Goal: Task Accomplishment & Management: Manage account settings

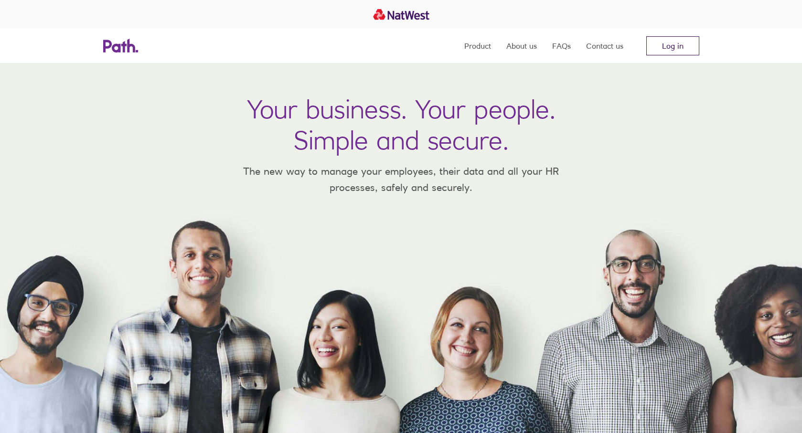
click at [681, 47] on link "Log in" at bounding box center [672, 45] width 53 height 19
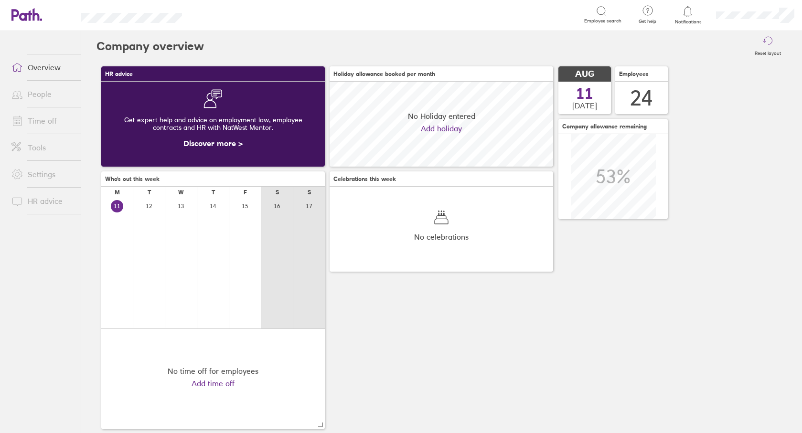
scroll to position [85, 223]
click at [55, 134] on li "Tools" at bounding box center [40, 147] width 81 height 27
click at [55, 125] on link "Time off" at bounding box center [42, 120] width 77 height 19
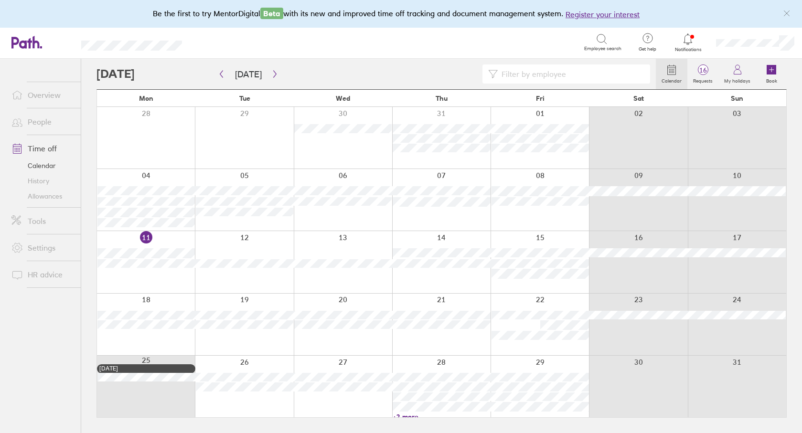
click at [792, 14] on div at bounding box center [786, 13] width 15 height 15
click at [788, 13] on icon "link" at bounding box center [787, 14] width 8 height 8
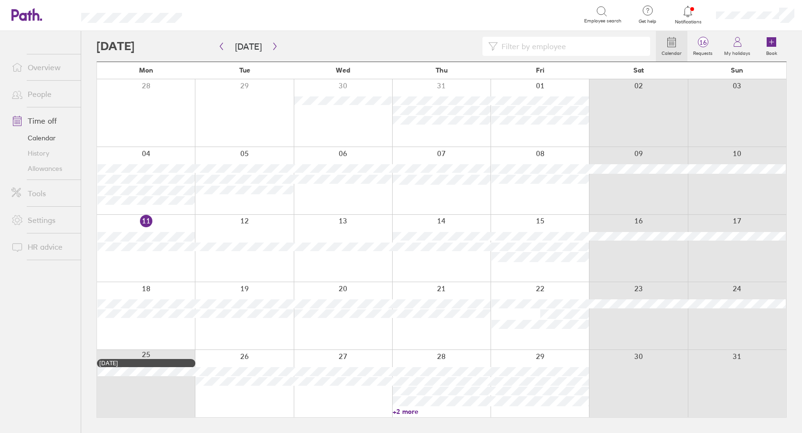
click at [406, 413] on link "+2 more" at bounding box center [441, 411] width 97 height 9
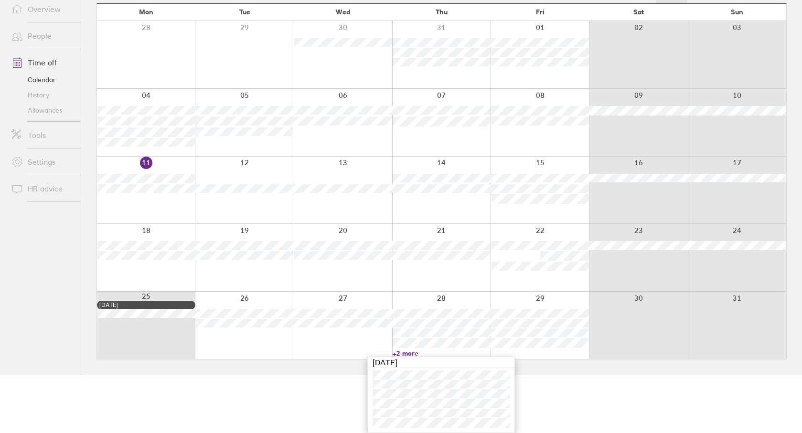
click at [414, 354] on link "+2 more" at bounding box center [441, 353] width 97 height 9
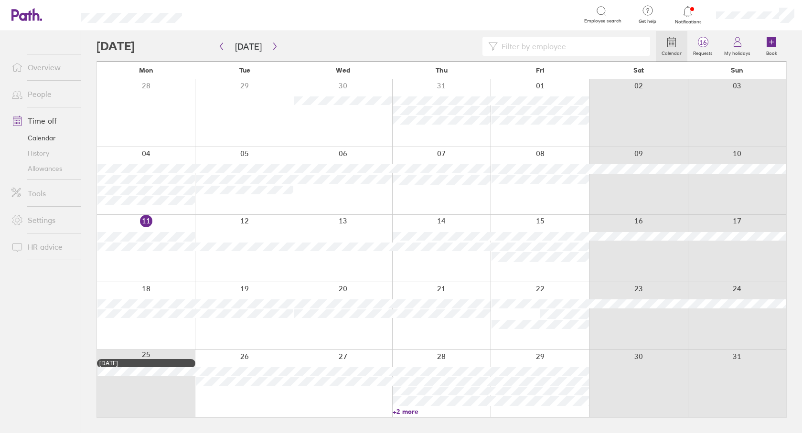
scroll to position [0, 0]
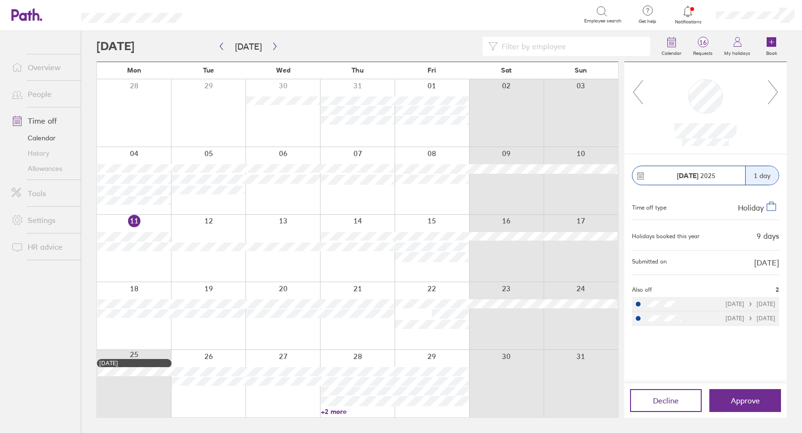
click at [692, 24] on div "Notifications" at bounding box center [688, 15] width 41 height 31
click at [692, 15] on icon at bounding box center [687, 11] width 11 height 11
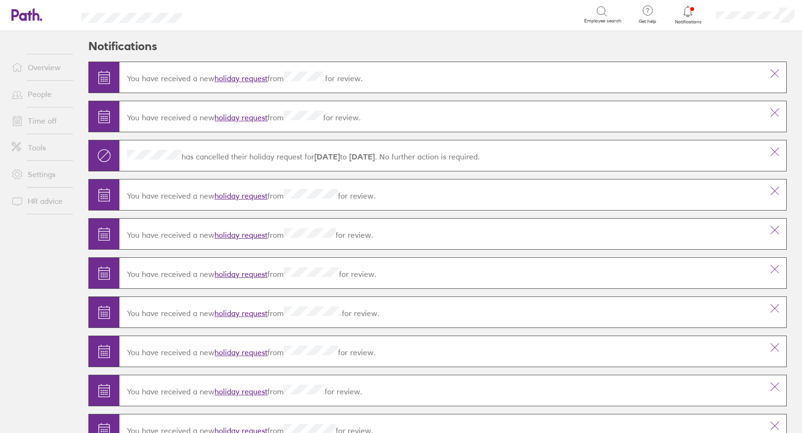
click at [692, 16] on icon at bounding box center [687, 11] width 11 height 11
click at [41, 126] on link "Time off" at bounding box center [42, 120] width 77 height 19
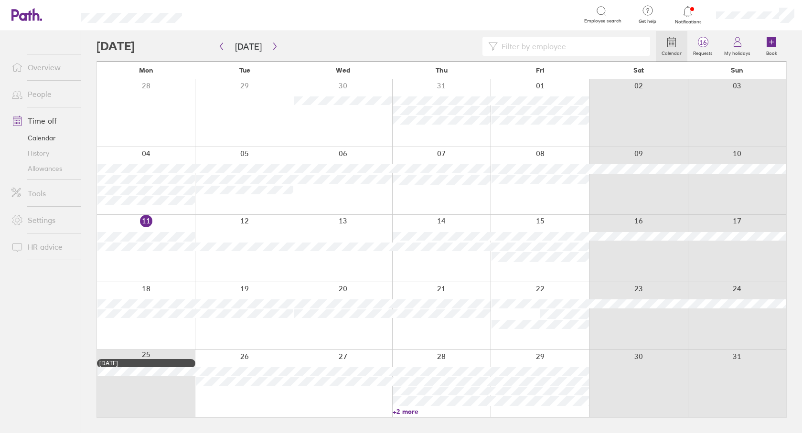
click at [407, 410] on link "+2 more" at bounding box center [441, 411] width 97 height 9
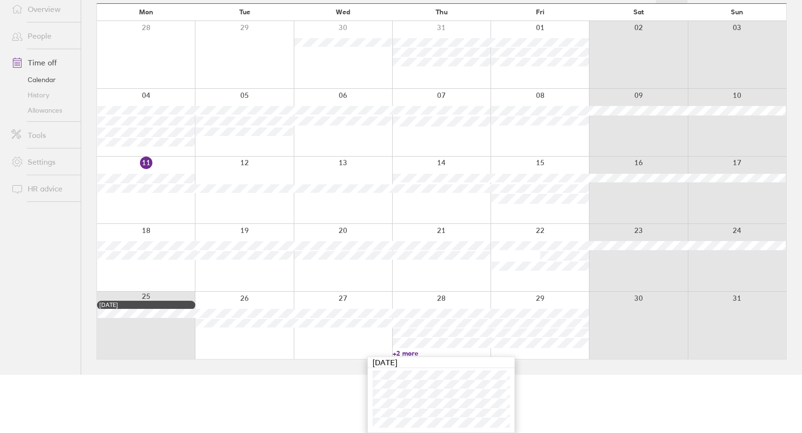
click at [404, 351] on link "+2 more" at bounding box center [441, 353] width 97 height 9
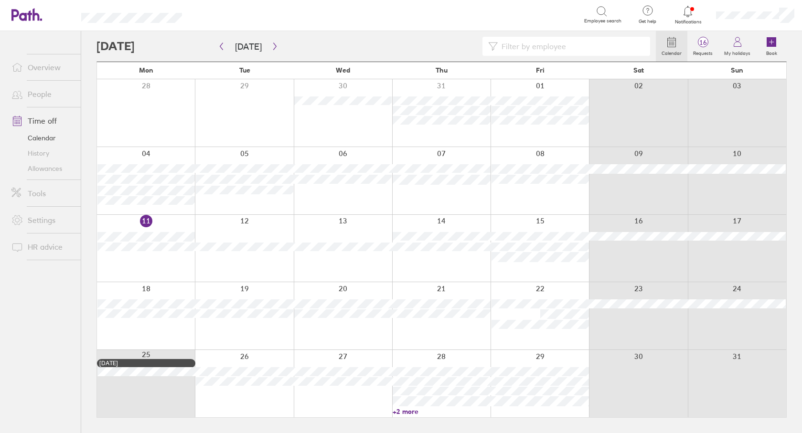
scroll to position [0, 0]
